Goal: Information Seeking & Learning: Check status

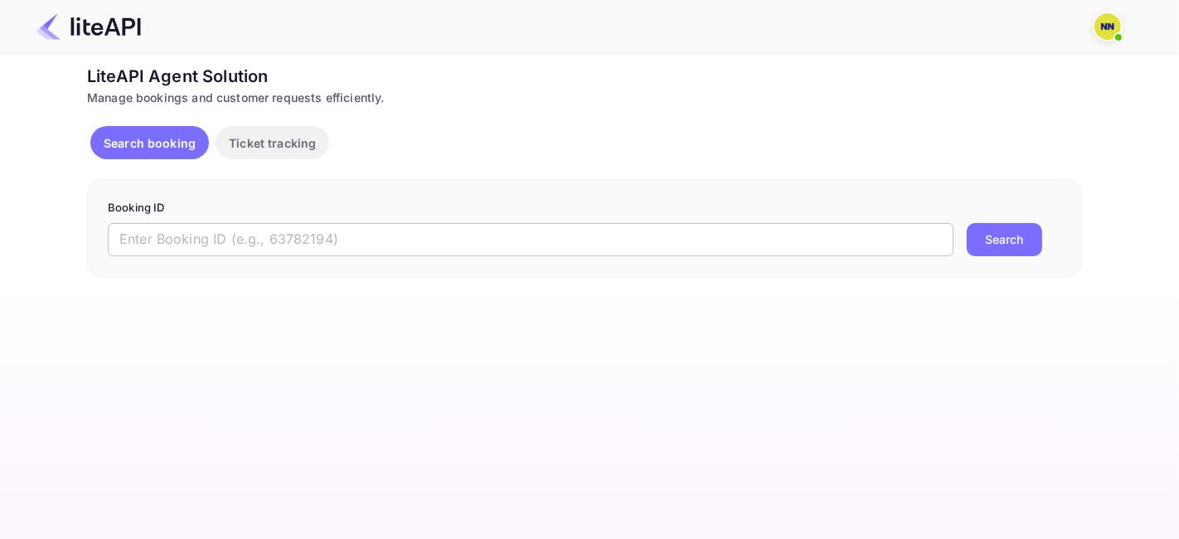
click at [254, 233] on input "text" at bounding box center [530, 239] width 845 height 33
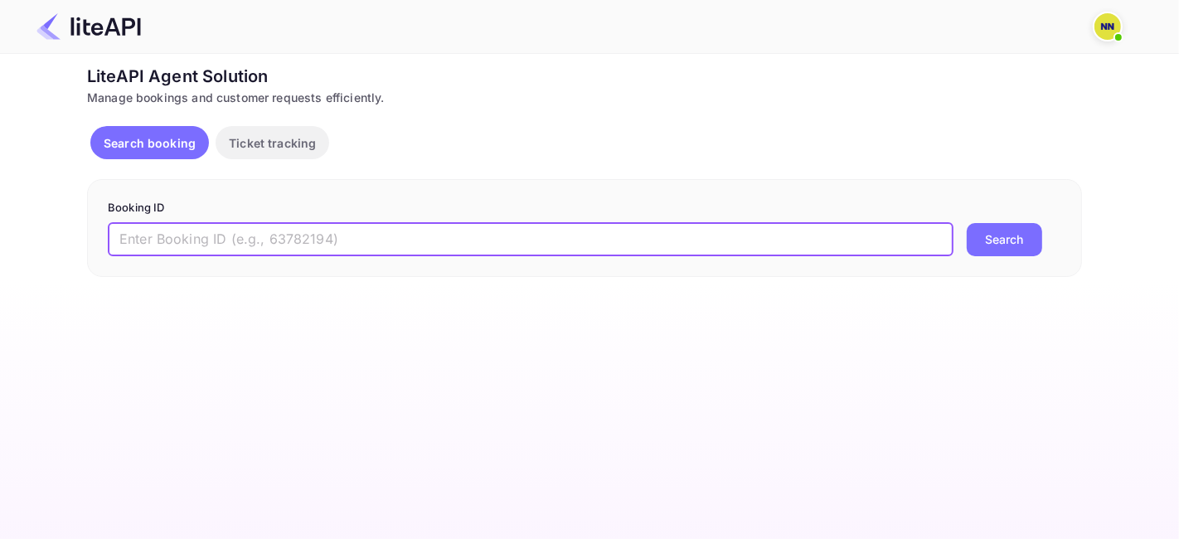
click at [305, 230] on input "text" at bounding box center [530, 239] width 845 height 33
paste input "8634891"
type input "8634891"
click at [1003, 235] on button "Search" at bounding box center [1004, 239] width 75 height 33
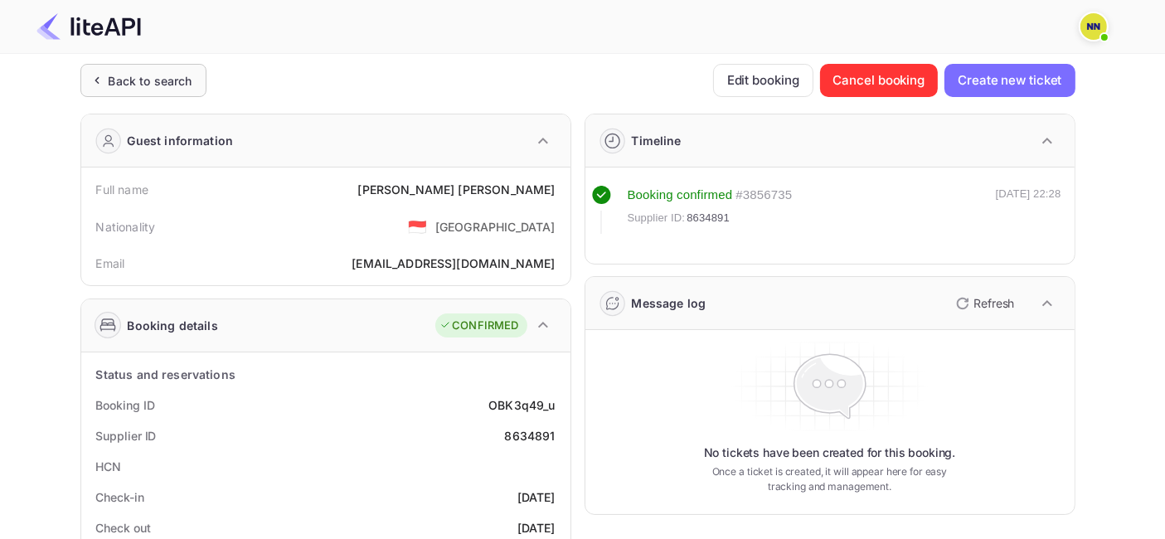
click at [163, 72] on div "Back to search" at bounding box center [151, 80] width 84 height 17
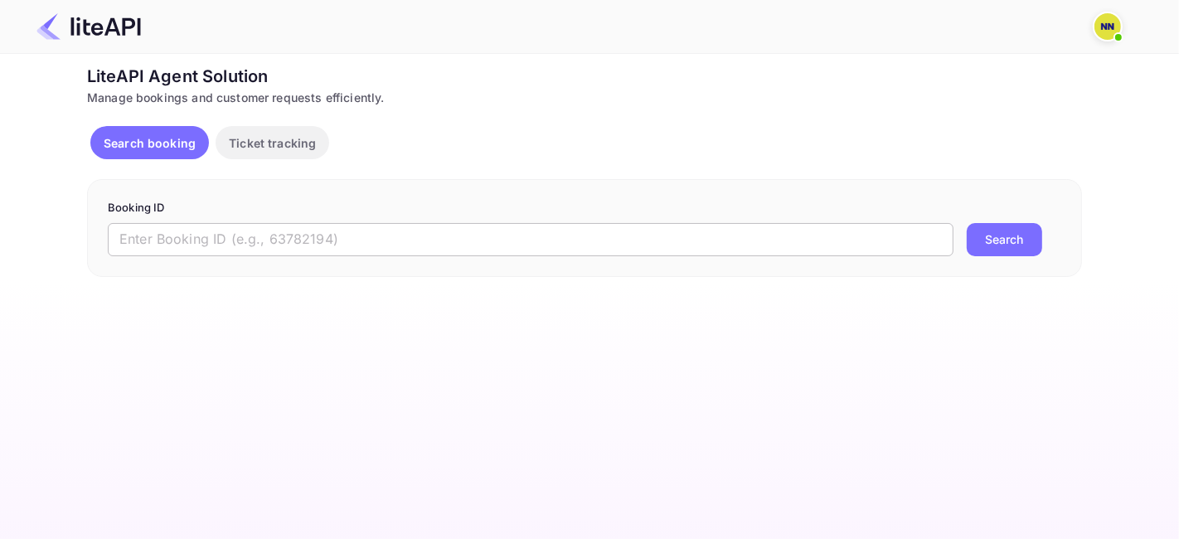
click at [242, 240] on input "text" at bounding box center [530, 239] width 845 height 33
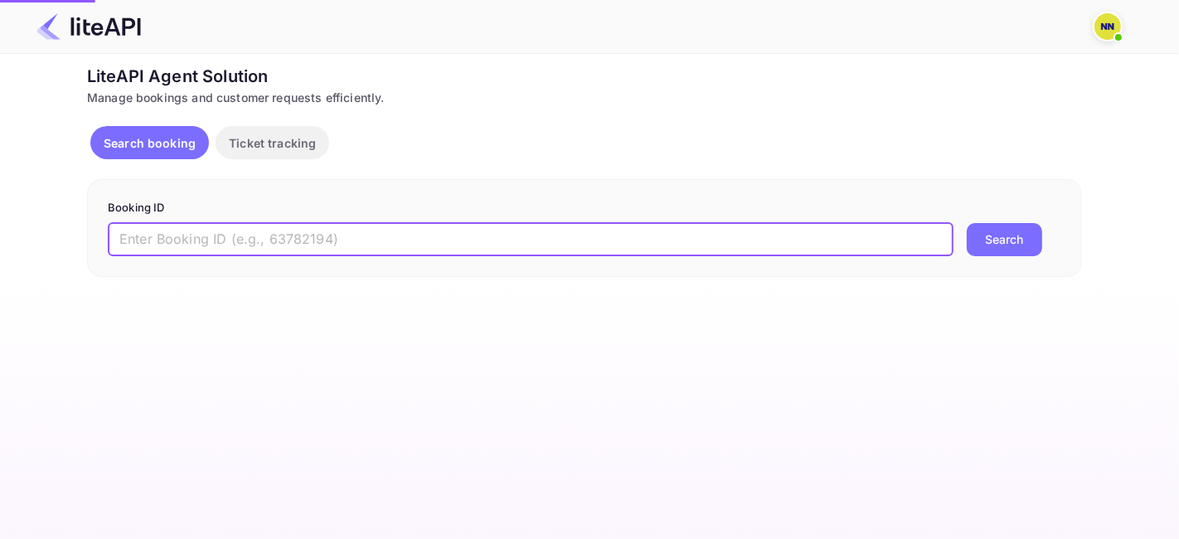
paste input "8651674"
click at [147, 241] on input "8651674" at bounding box center [530, 239] width 845 height 33
click at [163, 233] on input "8651674" at bounding box center [530, 239] width 845 height 33
click at [162, 233] on input "8651674" at bounding box center [530, 239] width 845 height 33
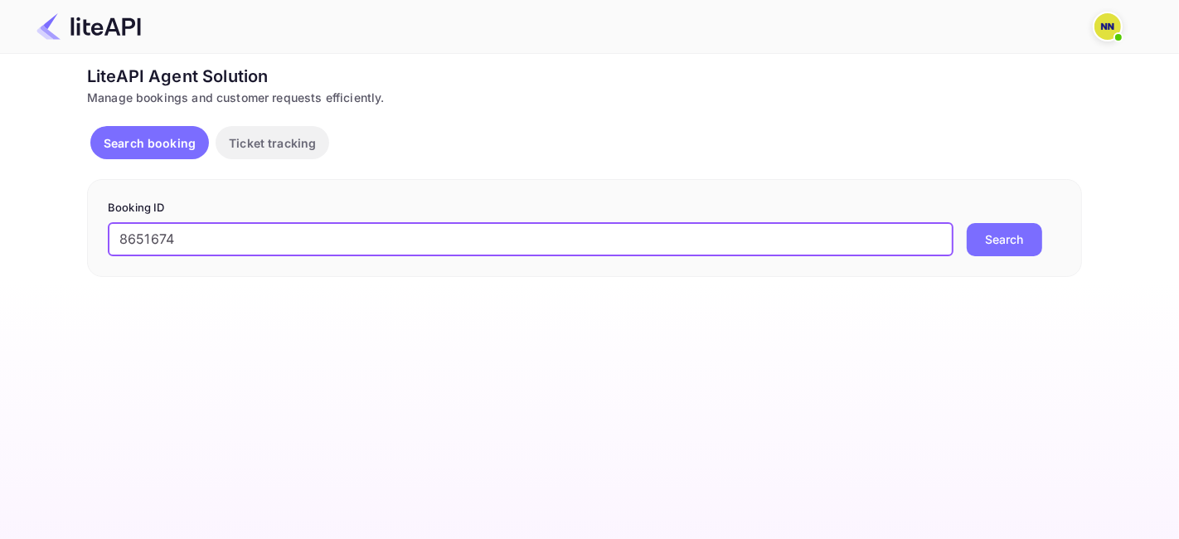
paste input "text"
type input "8651674"
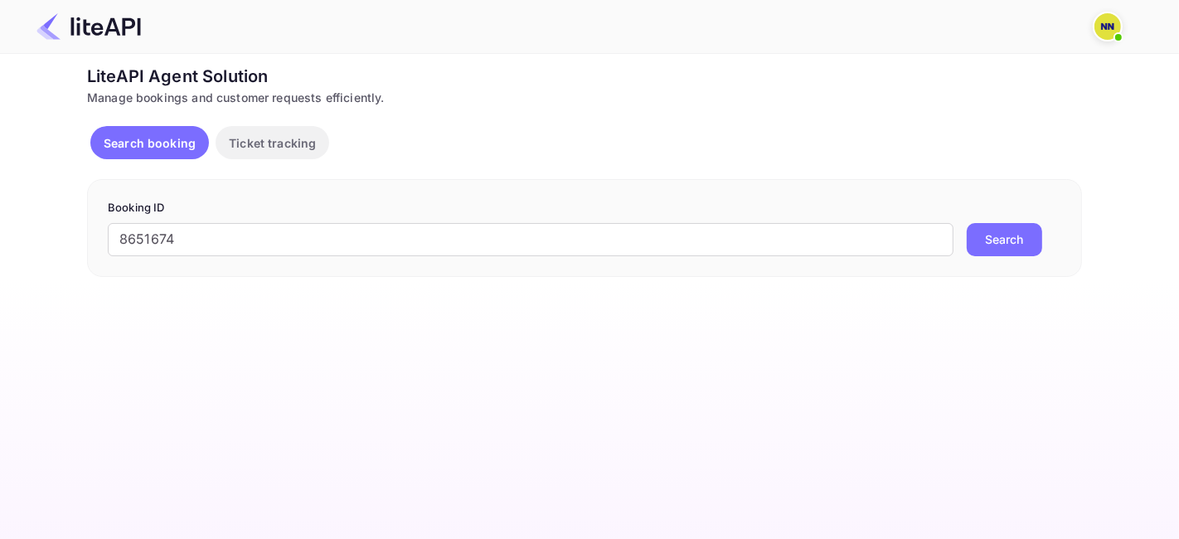
drag, startPoint x: 990, startPoint y: 238, endPoint x: 758, endPoint y: 56, distance: 295.2
click at [989, 231] on button "Search" at bounding box center [1004, 239] width 75 height 33
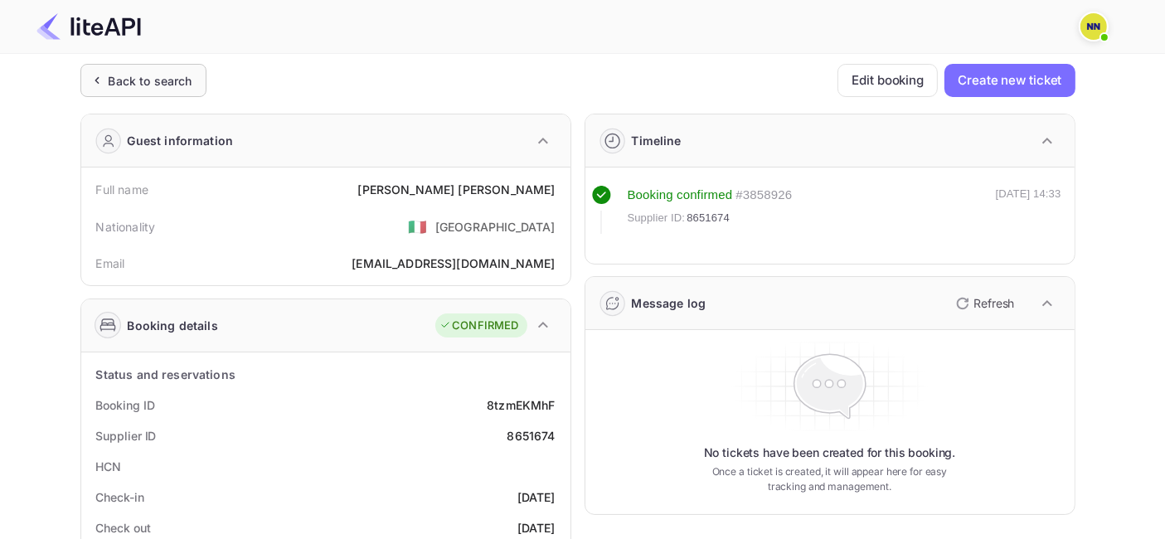
click at [151, 79] on div "Back to search" at bounding box center [151, 80] width 84 height 17
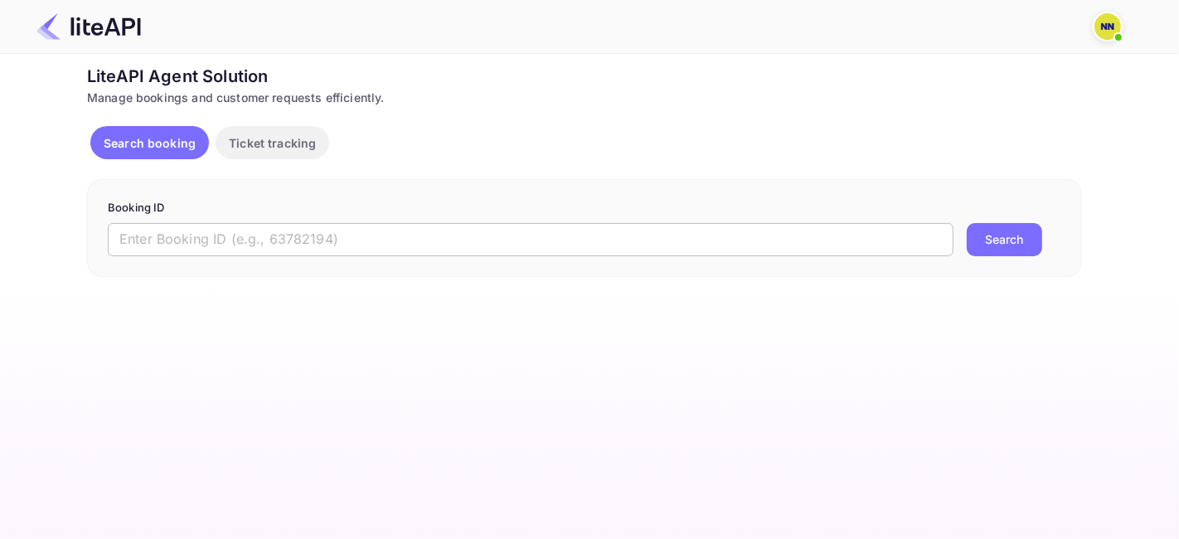
click at [233, 230] on input "text" at bounding box center [530, 239] width 845 height 33
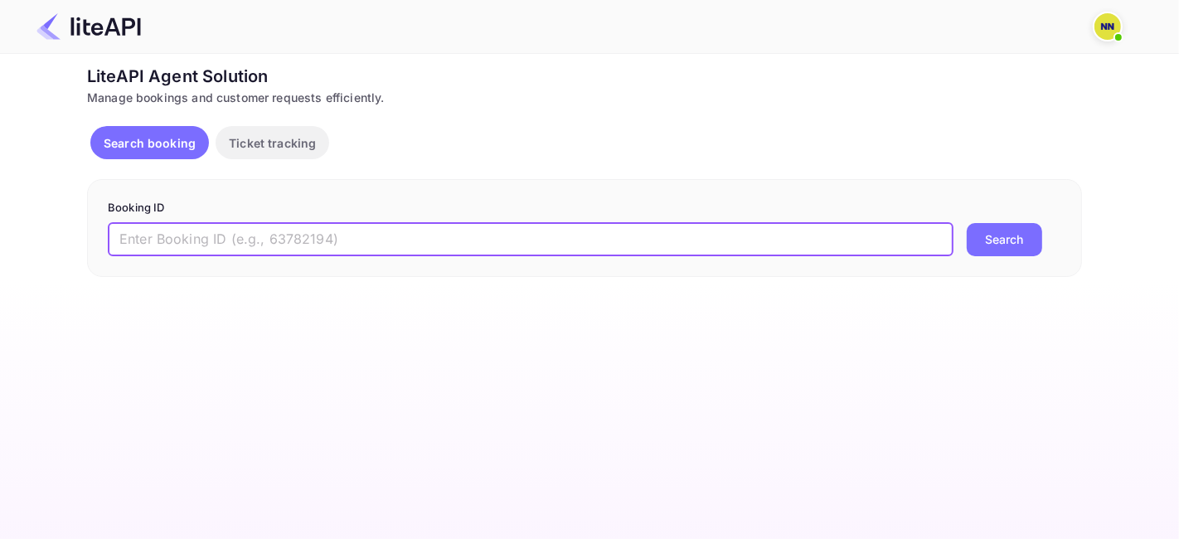
paste input "7811110"
type input "7811110"
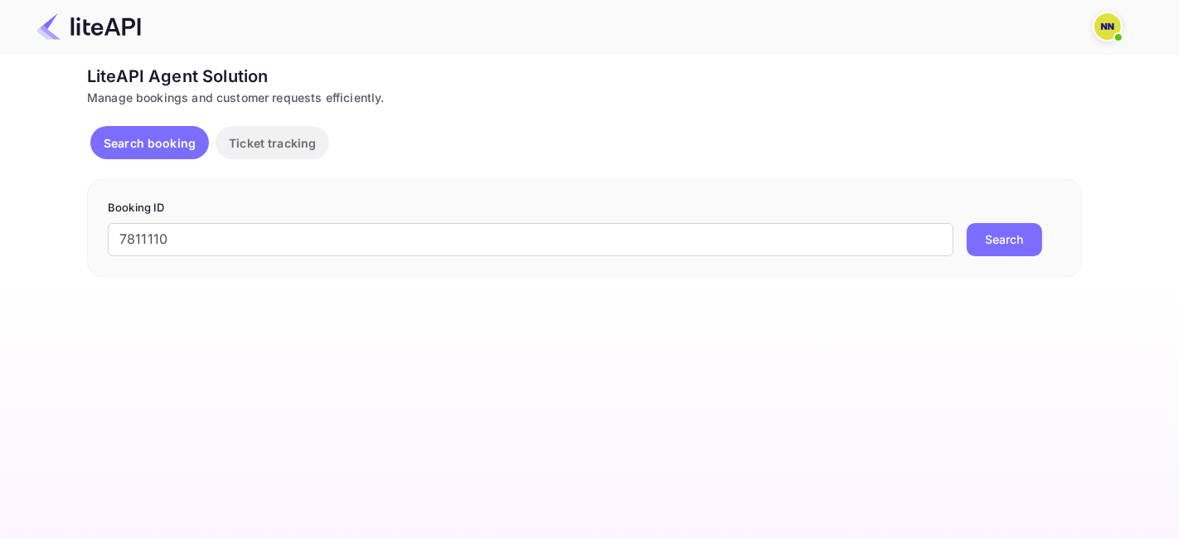
drag, startPoint x: 1015, startPoint y: 242, endPoint x: 509, endPoint y: 323, distance: 512.9
click at [1011, 240] on button "Search" at bounding box center [1004, 239] width 75 height 33
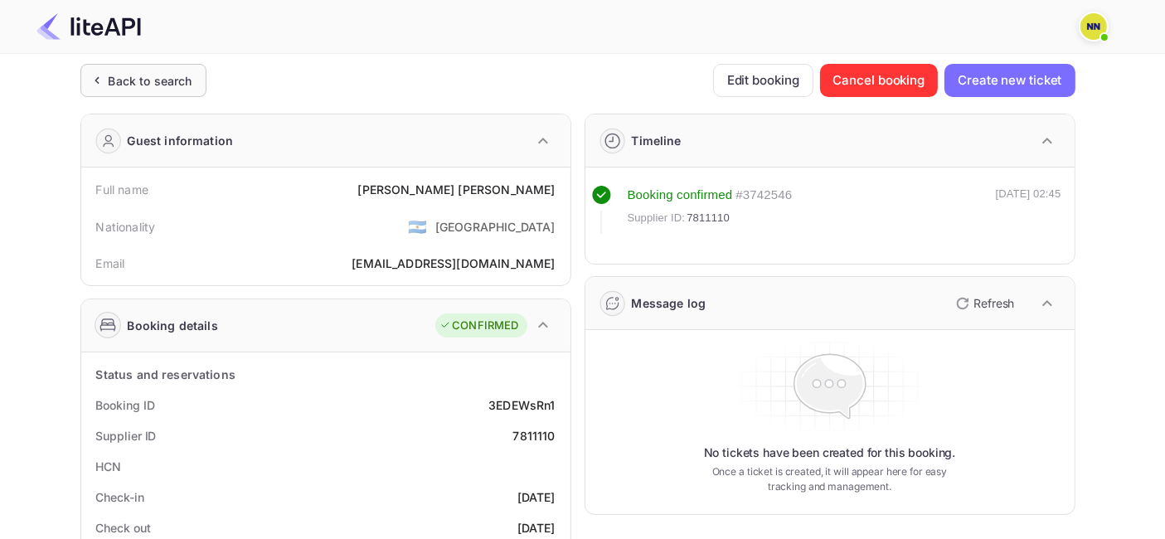
click at [135, 76] on div "Back to search" at bounding box center [151, 80] width 84 height 17
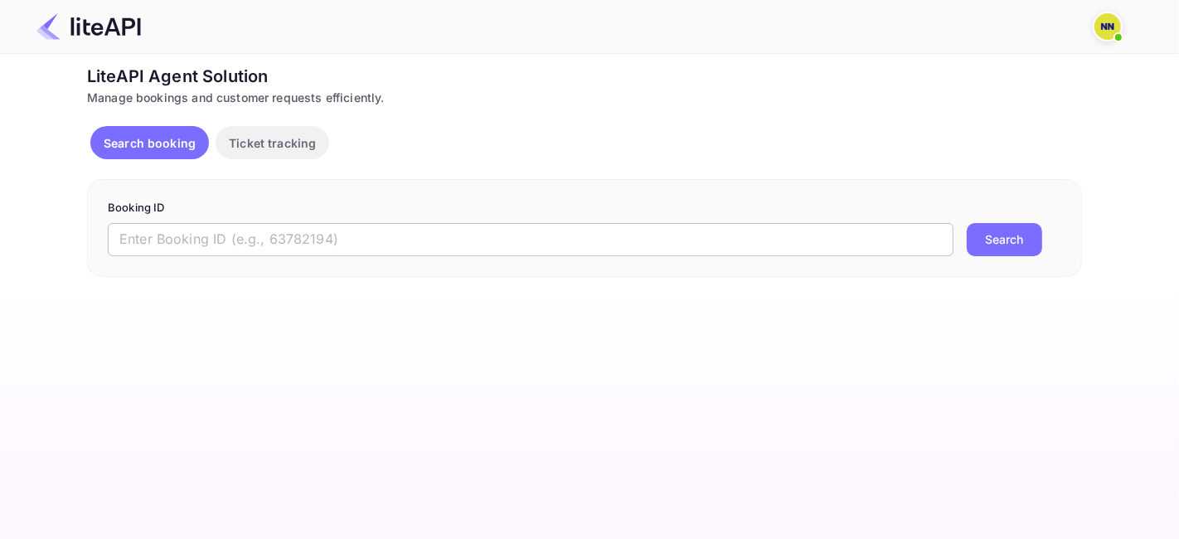
click at [282, 239] on input "text" at bounding box center [530, 239] width 845 height 33
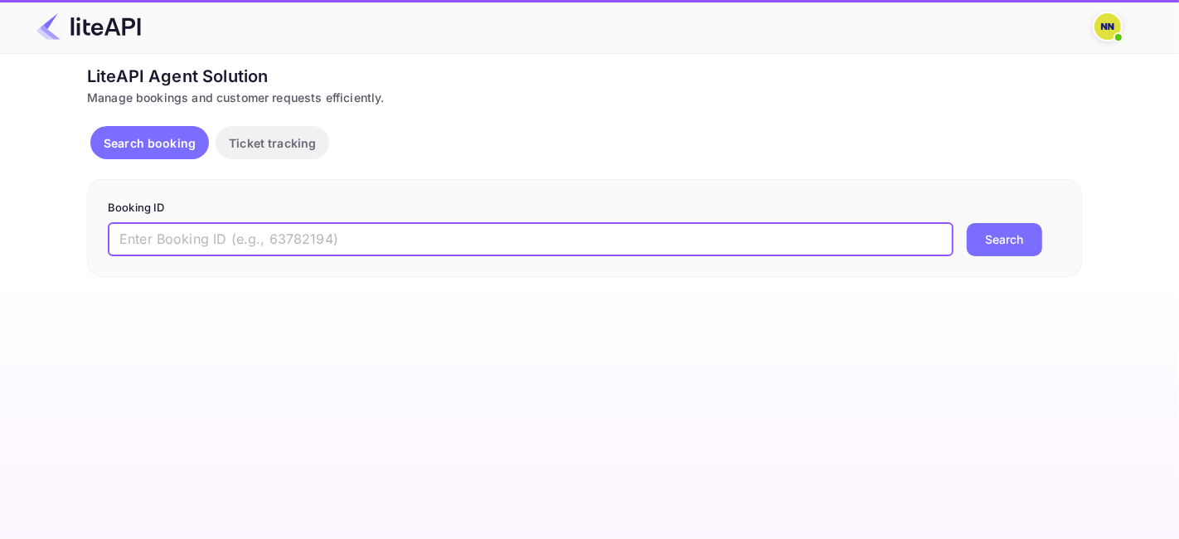
paste input "8566741"
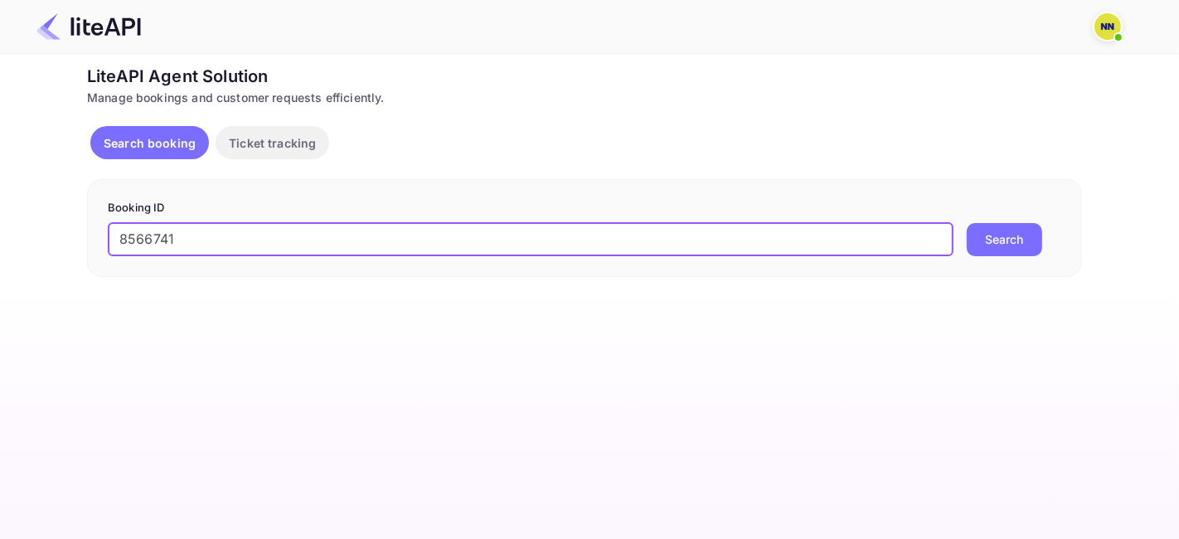
type input "8566741"
drag, startPoint x: 1005, startPoint y: 238, endPoint x: 1008, endPoint y: 257, distance: 19.2
click at [1006, 238] on button "Search" at bounding box center [1004, 239] width 75 height 33
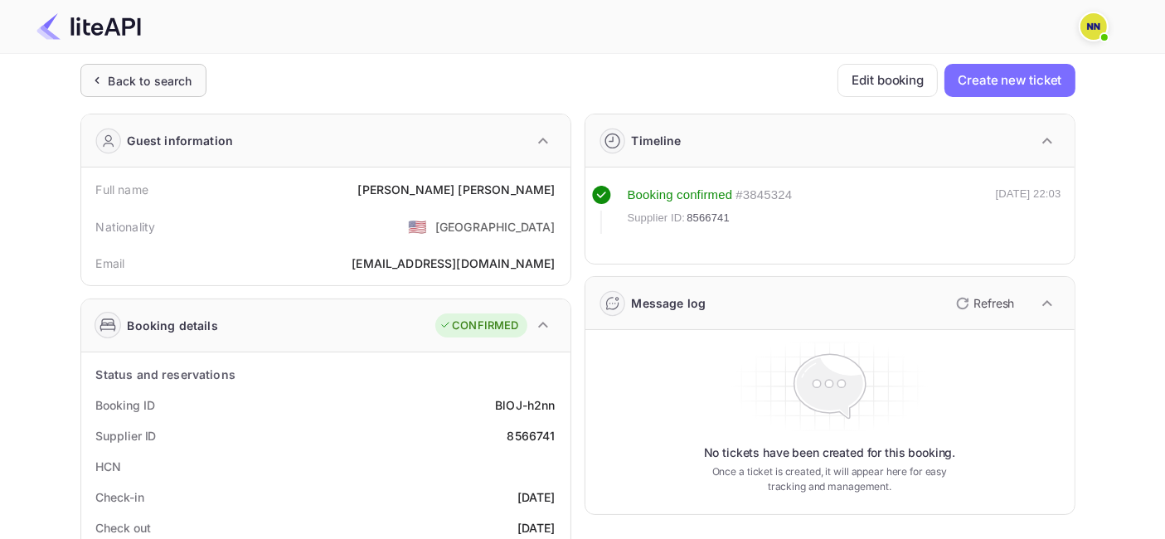
click at [158, 73] on div "Back to search" at bounding box center [151, 80] width 84 height 17
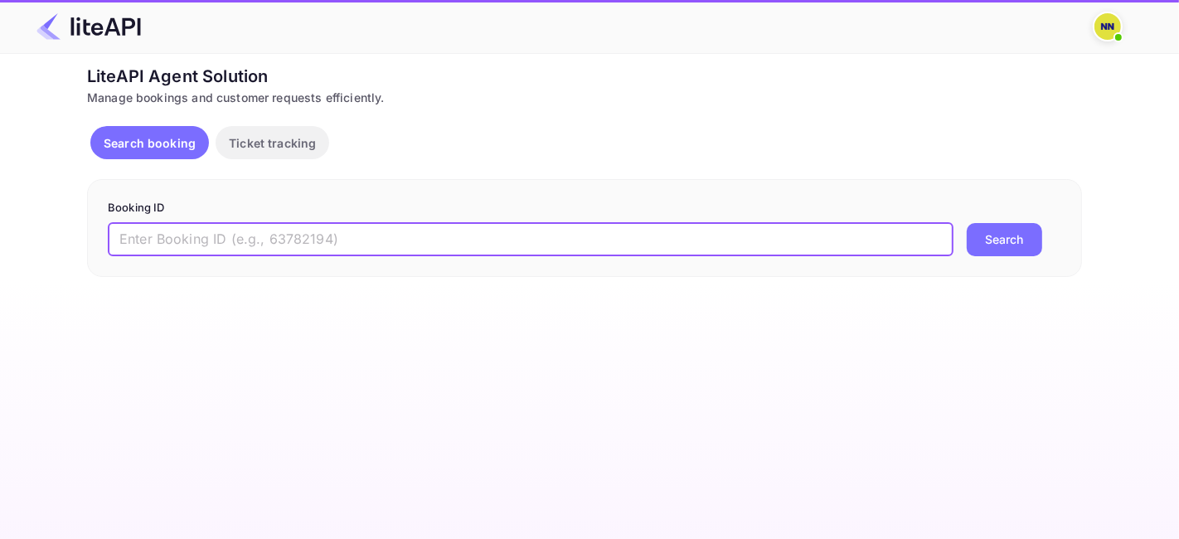
click at [312, 237] on input "text" at bounding box center [530, 239] width 845 height 33
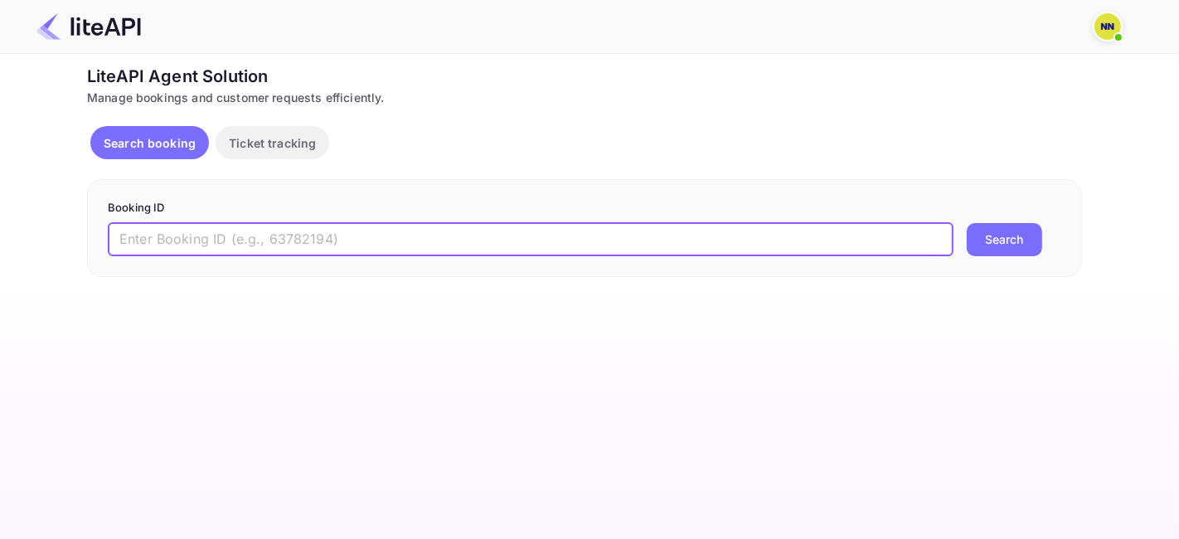
paste input "7898976"
type input "7898976"
click at [996, 249] on button "Search" at bounding box center [1004, 239] width 75 height 33
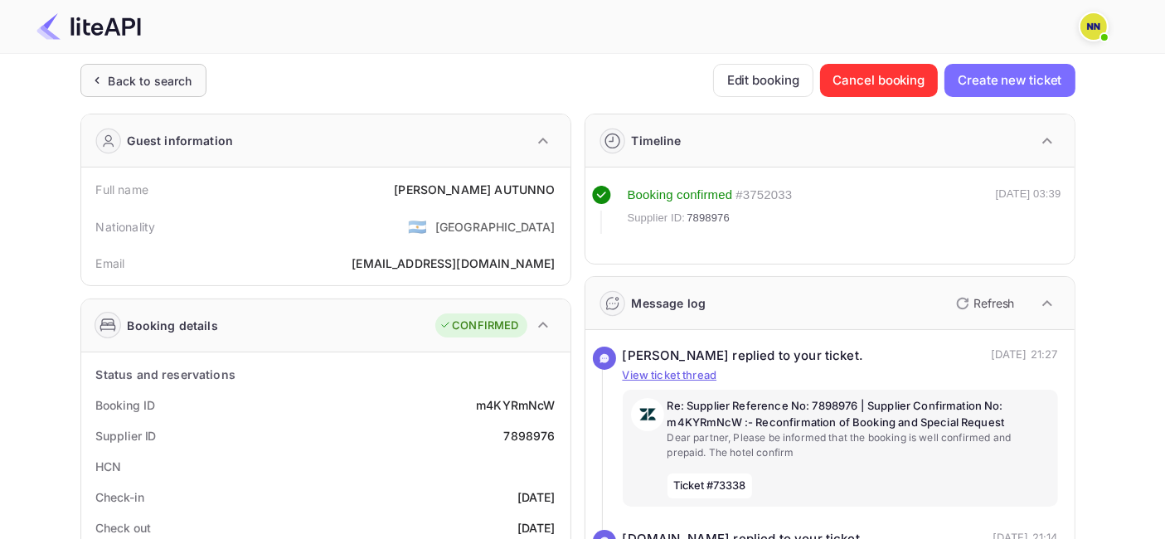
click at [169, 69] on div "Back to search" at bounding box center [143, 80] width 126 height 33
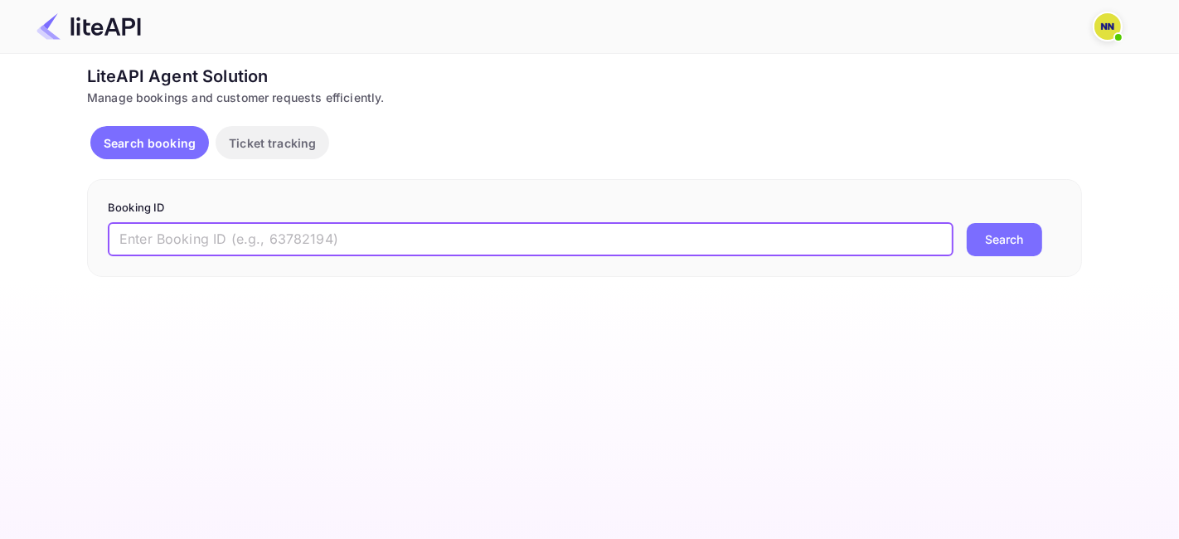
click at [339, 243] on input "text" at bounding box center [530, 239] width 845 height 33
paste input "LY5BAU"
drag, startPoint x: 1009, startPoint y: 235, endPoint x: 819, endPoint y: 258, distance: 191.1
click at [1004, 235] on button "Search" at bounding box center [1004, 239] width 75 height 33
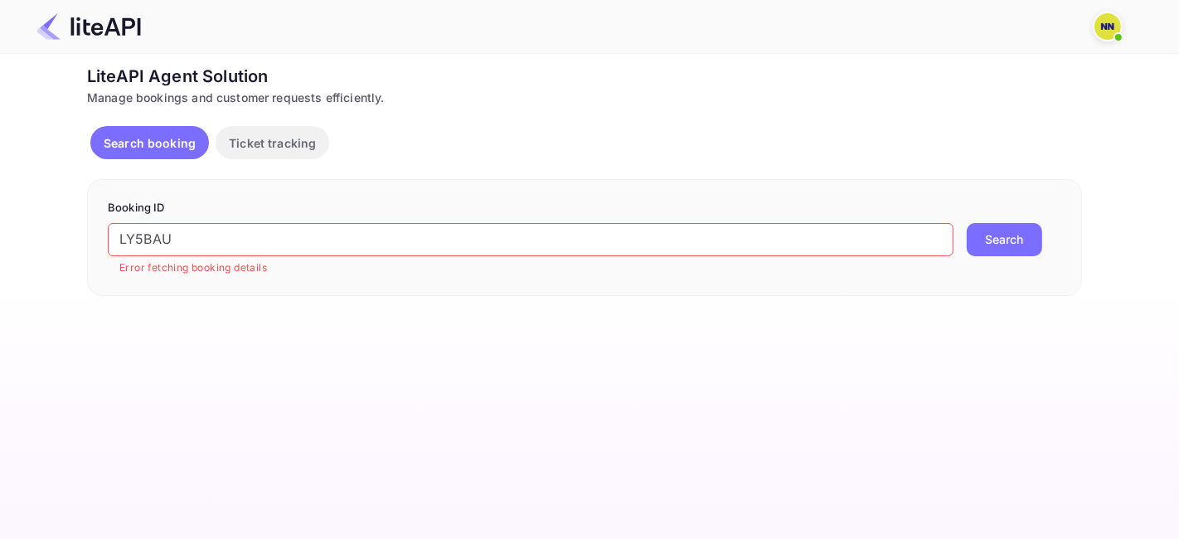
click at [190, 240] on input "LY5BAU" at bounding box center [530, 239] width 845 height 33
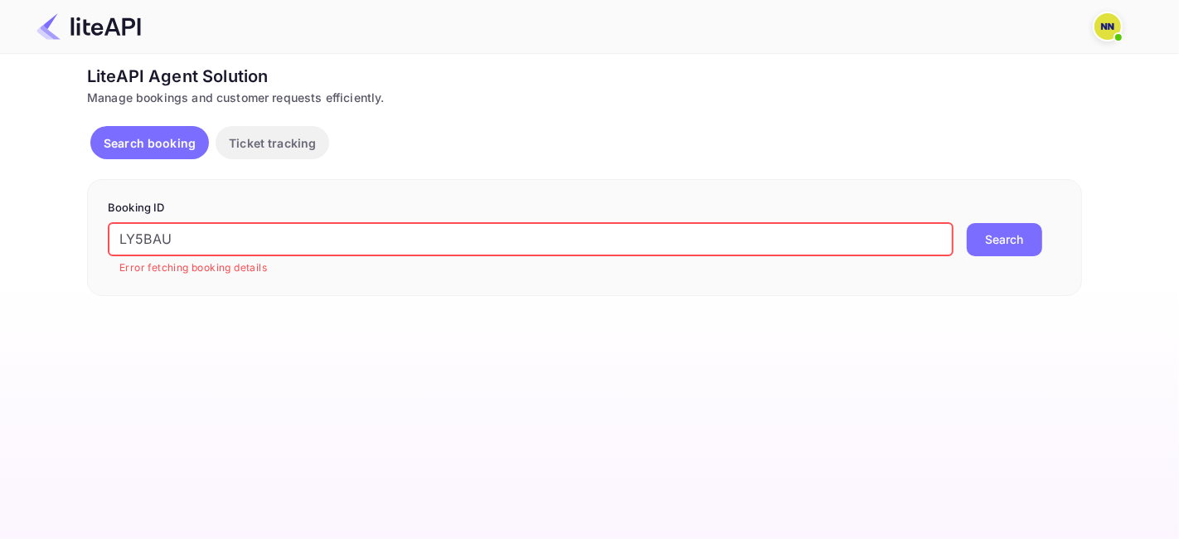
click at [190, 240] on input "LY5BAU" at bounding box center [530, 239] width 845 height 33
paste input "8628765"
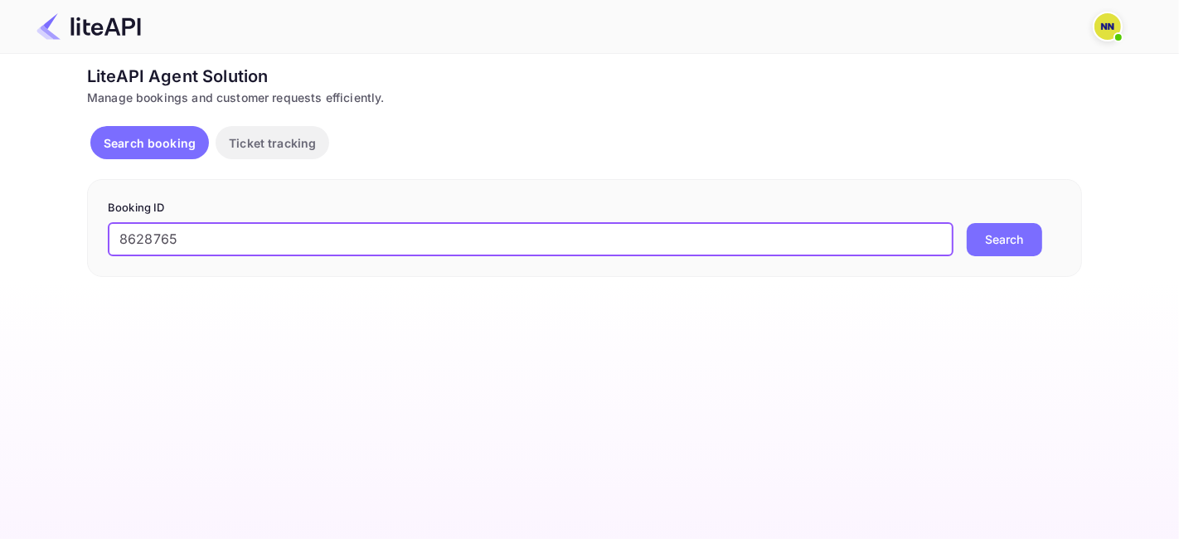
type input "8628765"
drag, startPoint x: 976, startPoint y: 225, endPoint x: 976, endPoint y: 237, distance: 12.5
click at [976, 230] on button "Search" at bounding box center [1004, 239] width 75 height 33
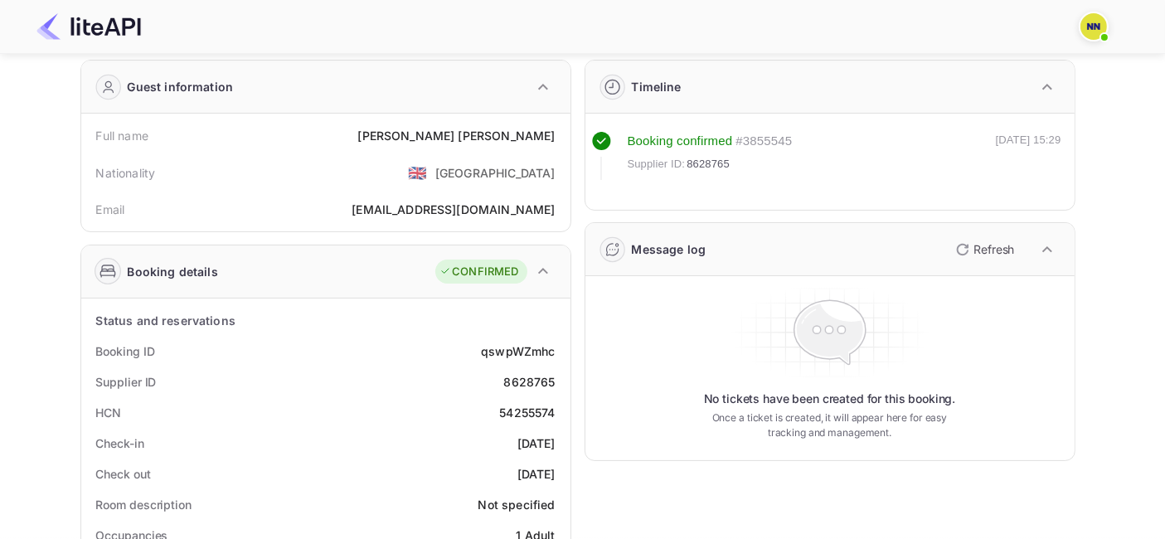
scroll to position [92, 0]
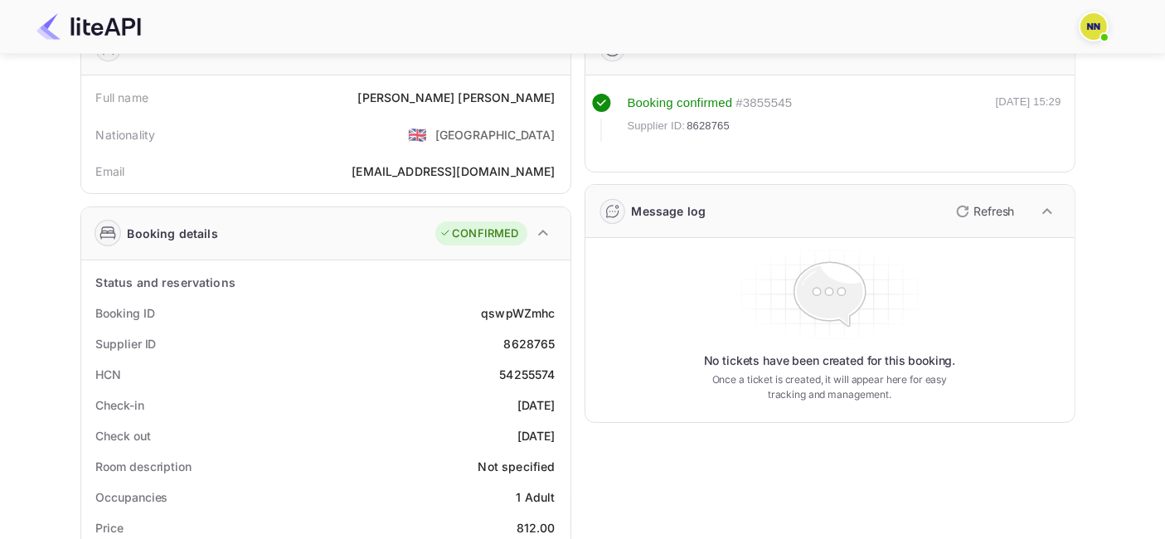
click at [516, 363] on div "HCN 54255574" at bounding box center [326, 374] width 476 height 31
copy div "54255574"
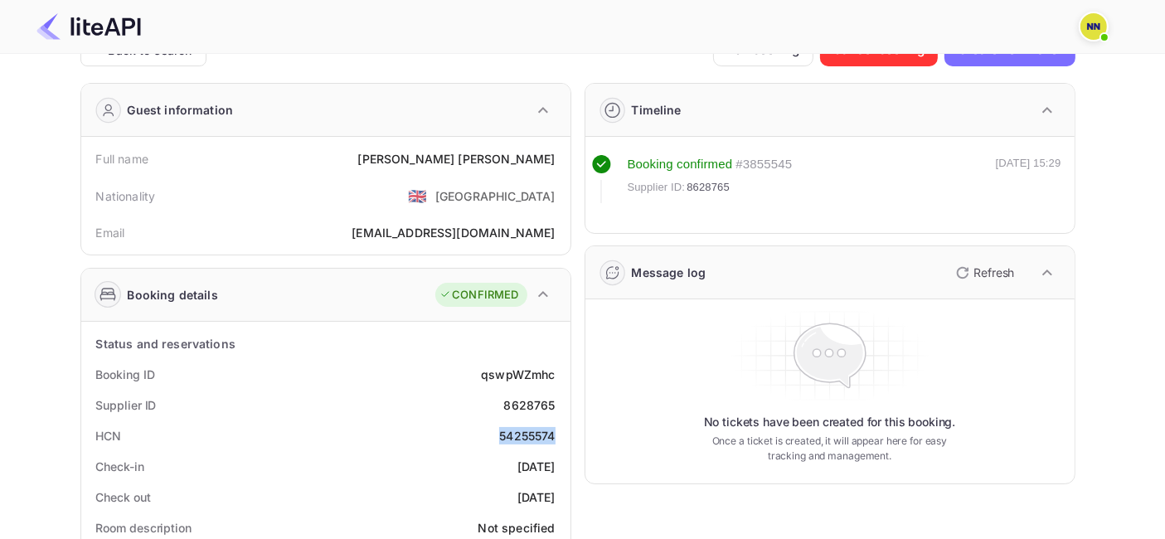
scroll to position [0, 0]
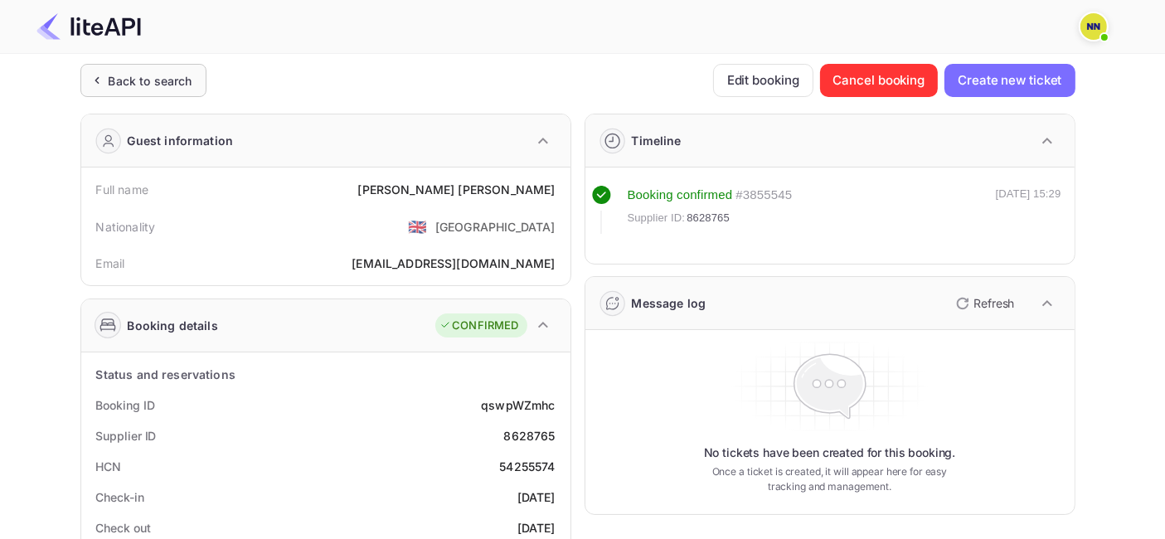
click at [153, 82] on div "Back to search" at bounding box center [151, 80] width 84 height 17
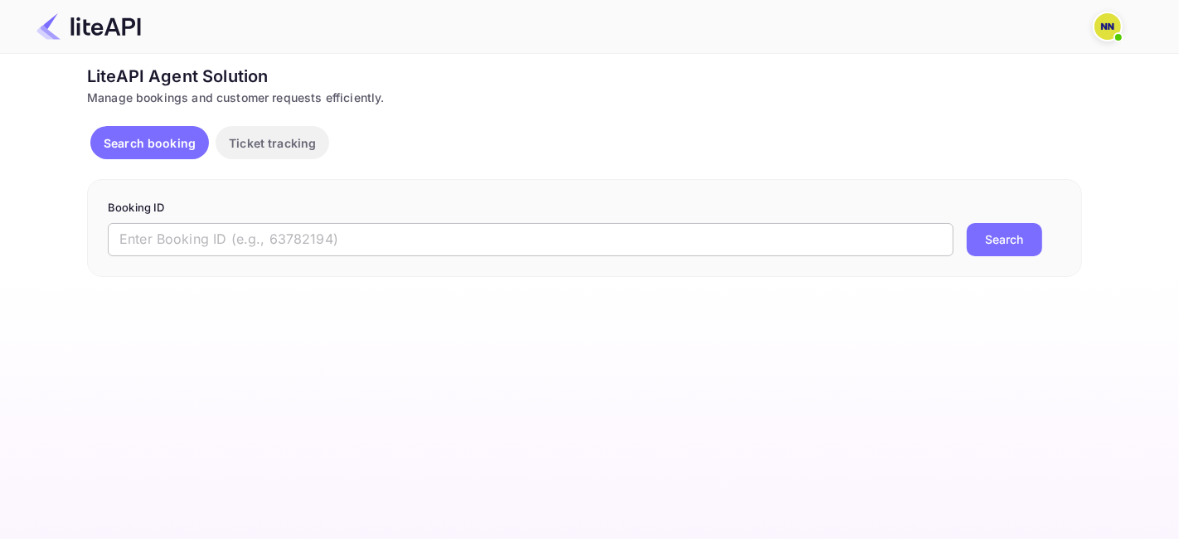
click at [249, 234] on input "text" at bounding box center [530, 239] width 845 height 33
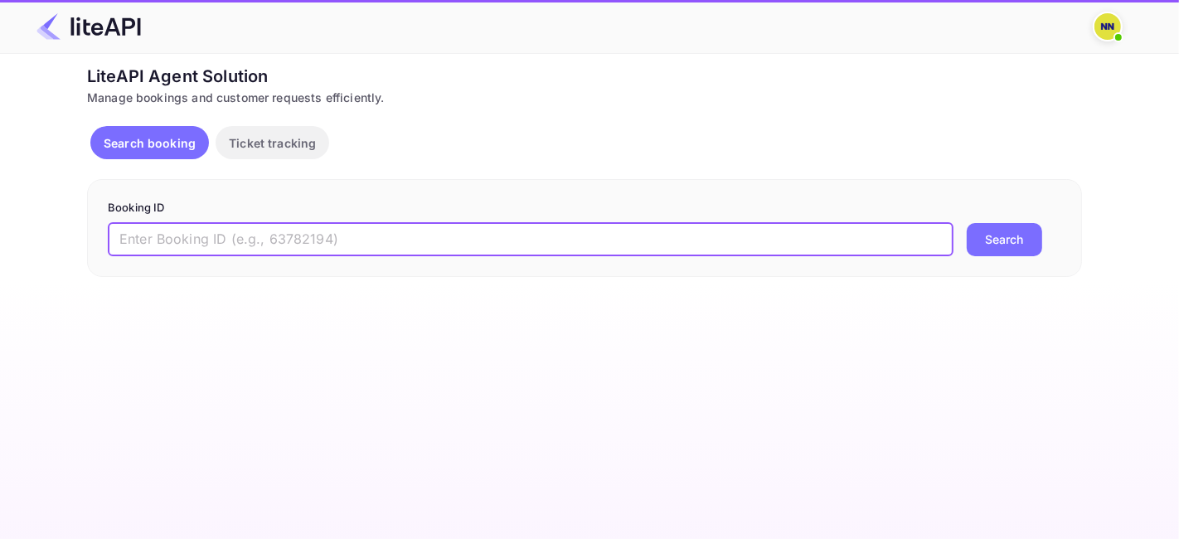
paste input "8610171"
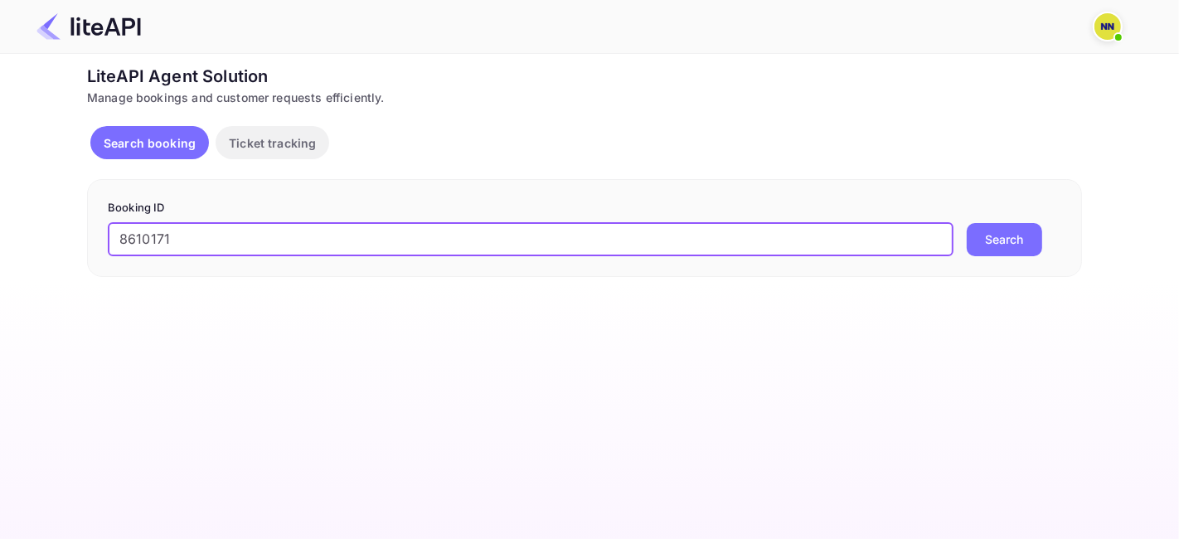
type input "8610171"
click at [1002, 242] on button "Search" at bounding box center [1004, 239] width 75 height 33
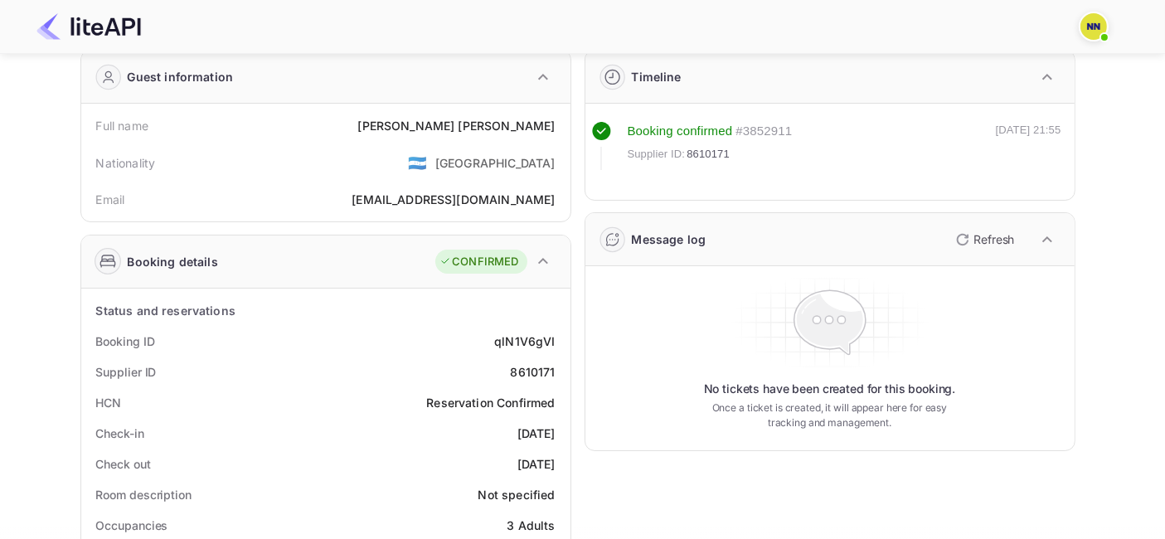
scroll to position [92, 0]
